Goal: Information Seeking & Learning: Learn about a topic

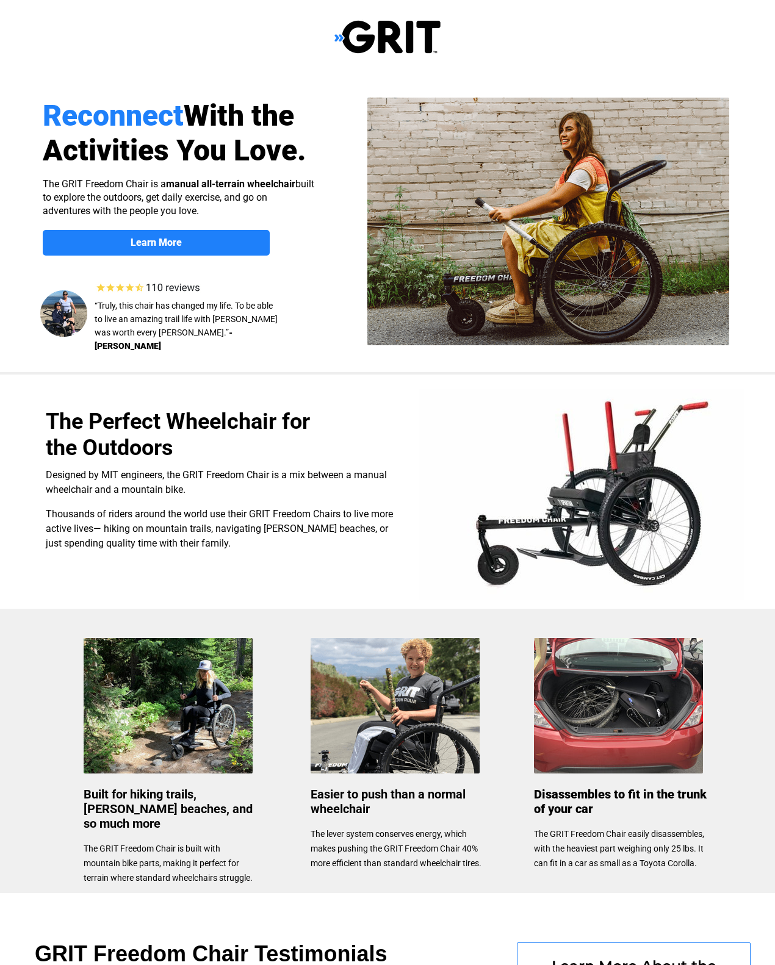
select select "US"
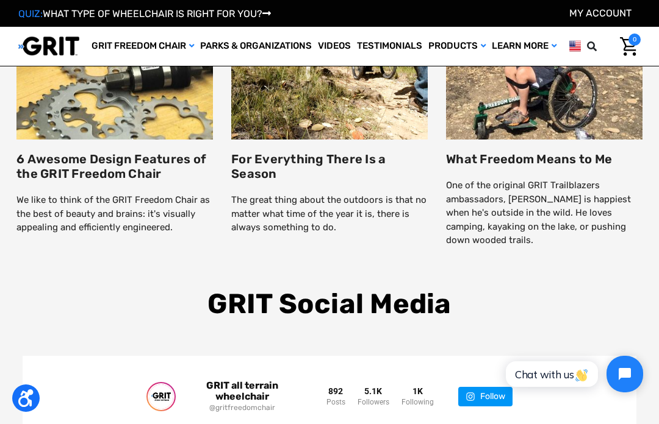
scroll to position [1652, 0]
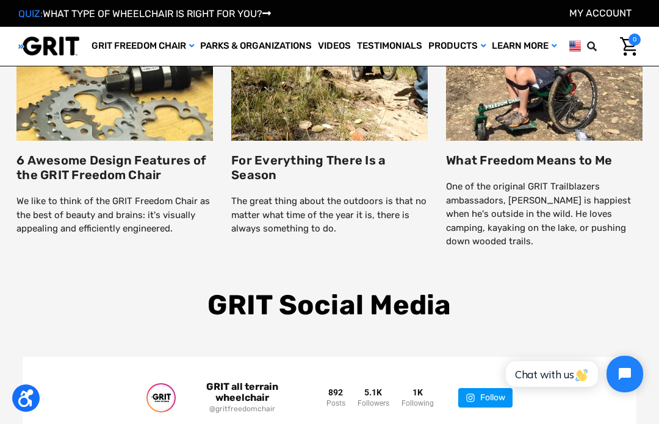
click at [346, 259] on div at bounding box center [330, 274] width 646 height 30
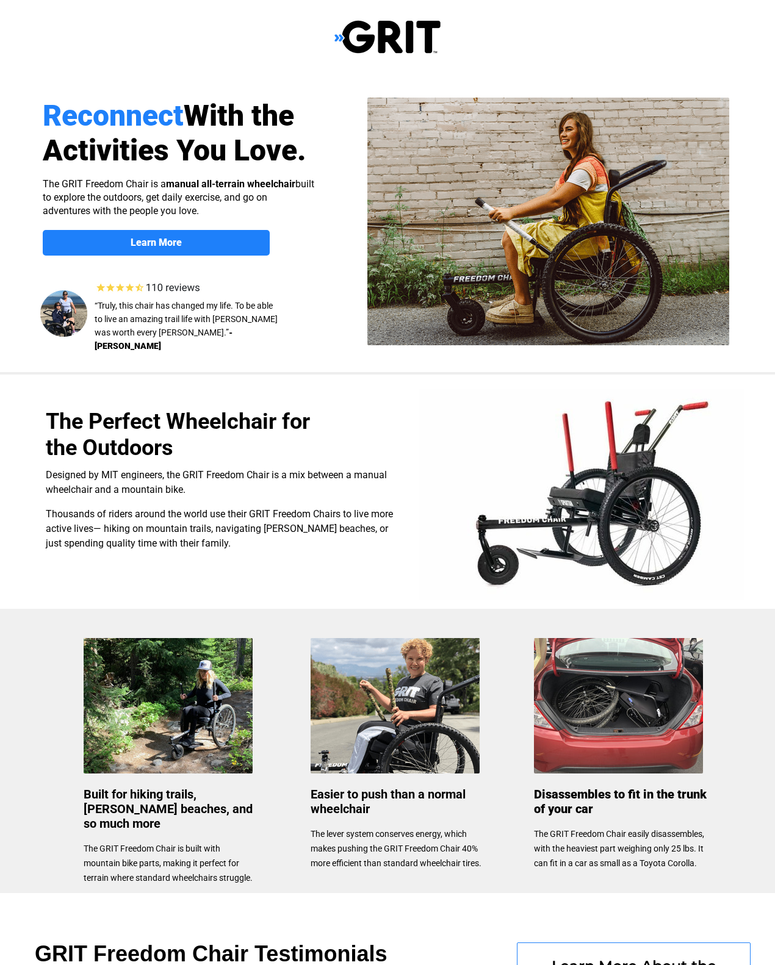
scroll to position [15, 0]
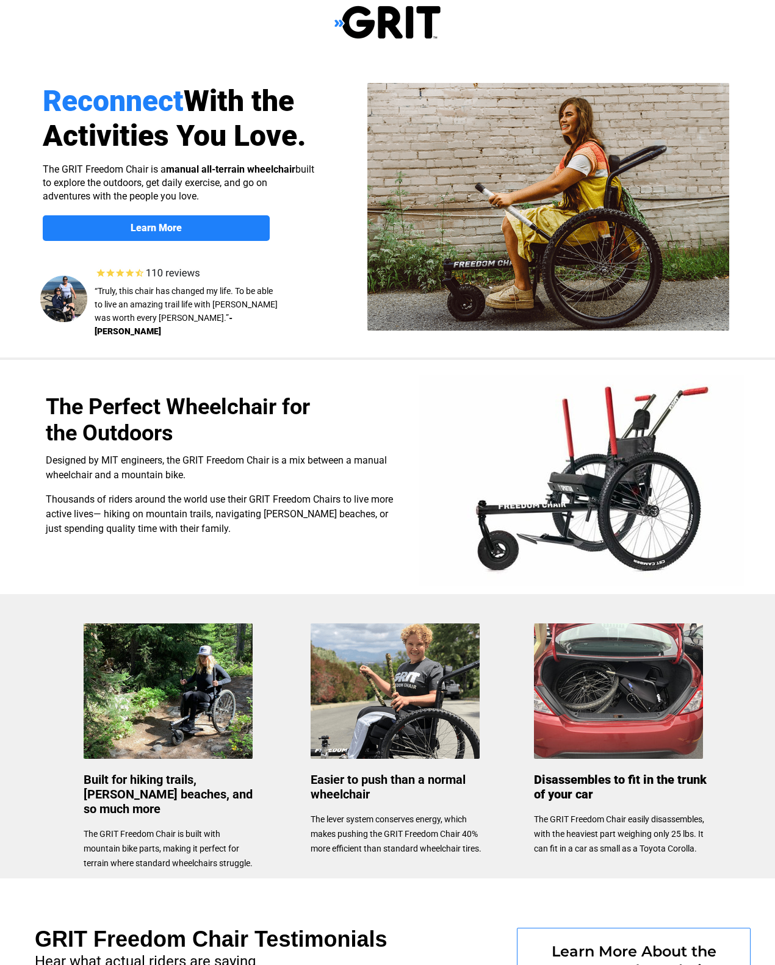
select select "US"
